Goal: Information Seeking & Learning: Find specific fact

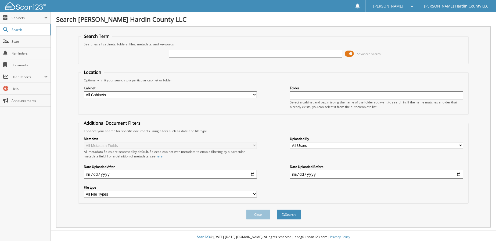
click at [349, 53] on span at bounding box center [348, 54] width 9 height 8
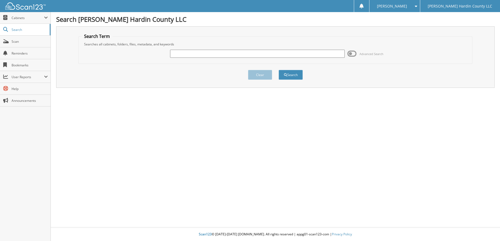
click at [194, 54] on input "text" at bounding box center [257, 54] width 175 height 8
type input "[PERSON_NAME]"
click at [292, 77] on button "Search" at bounding box center [290, 75] width 24 height 10
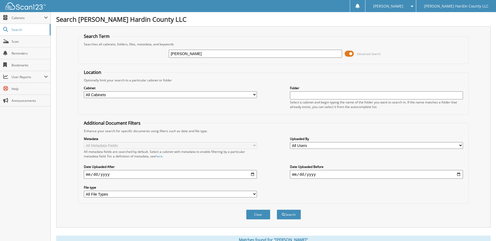
click at [252, 174] on input "date" at bounding box center [170, 174] width 173 height 9
type input "[DATE]"
click at [289, 215] on button "Search" at bounding box center [289, 214] width 24 height 10
click at [346, 54] on span at bounding box center [348, 54] width 9 height 8
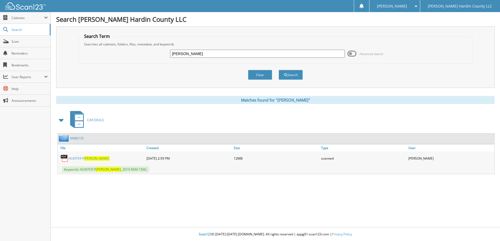
click at [92, 158] on span "[PERSON_NAME]" at bounding box center [96, 158] width 25 height 5
